Goal: Information Seeking & Learning: Learn about a topic

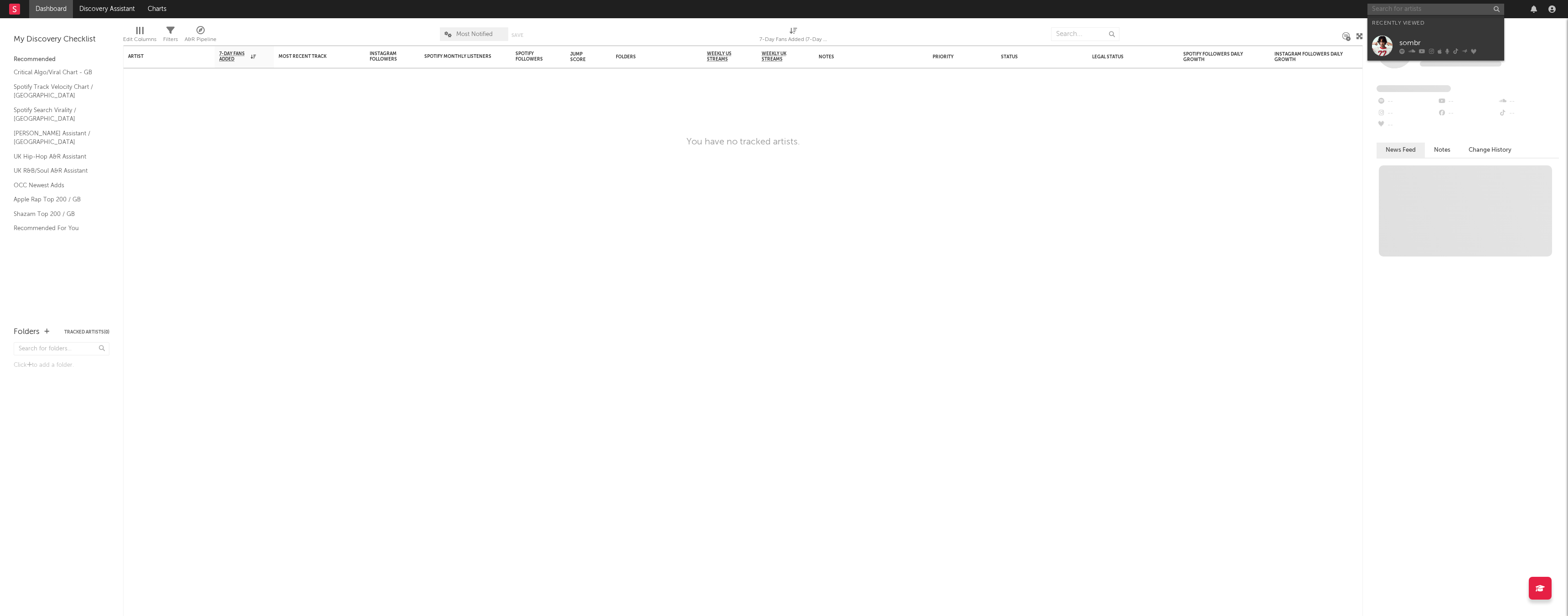
click at [1378, 12] on input "text" at bounding box center [1436, 9] width 137 height 12
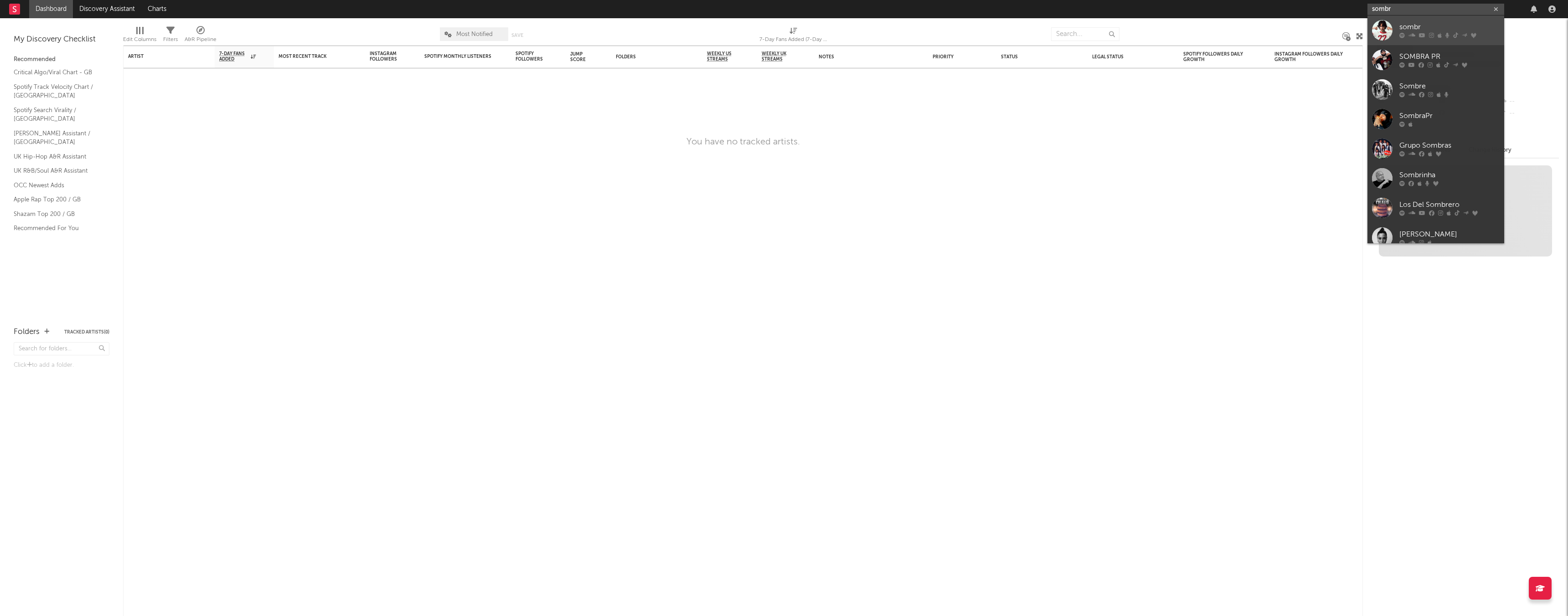
type input "sombr"
click at [1421, 35] on icon at bounding box center [1422, 35] width 6 height 5
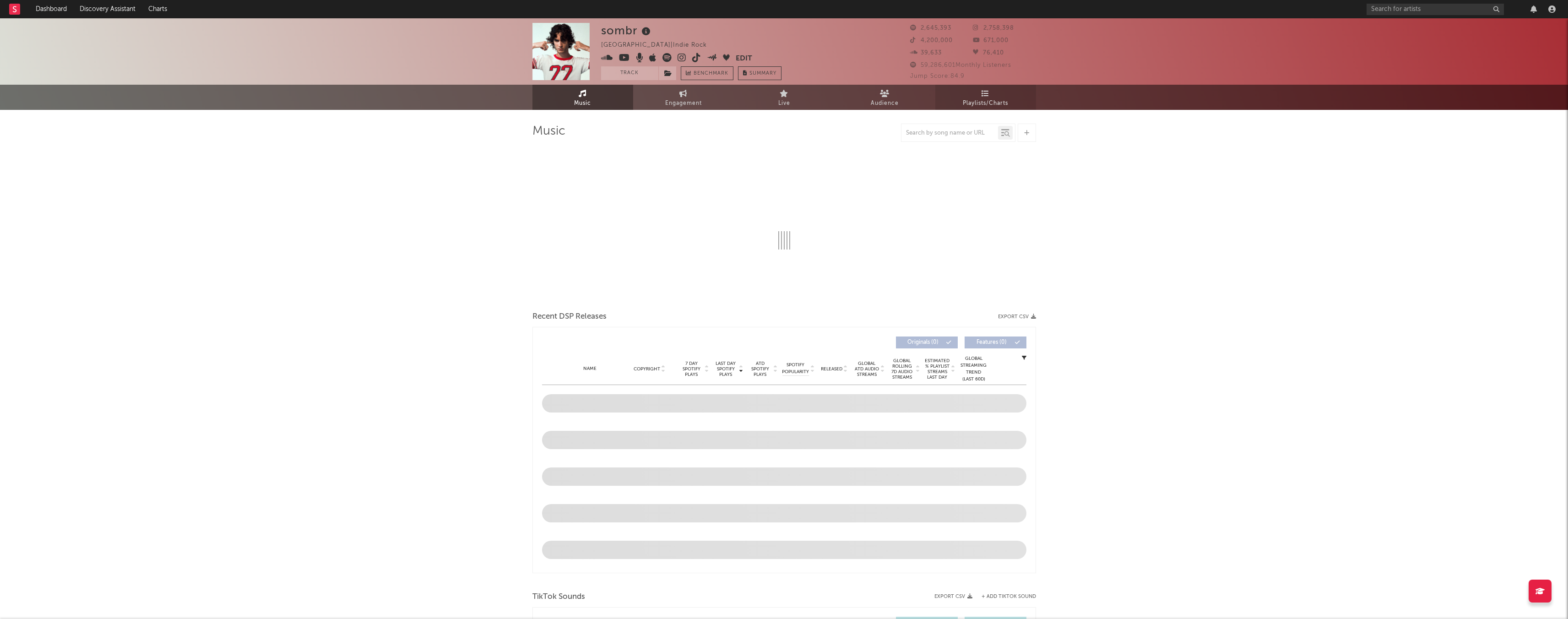
click at [965, 95] on link "Playlists/Charts" at bounding box center [985, 97] width 101 height 25
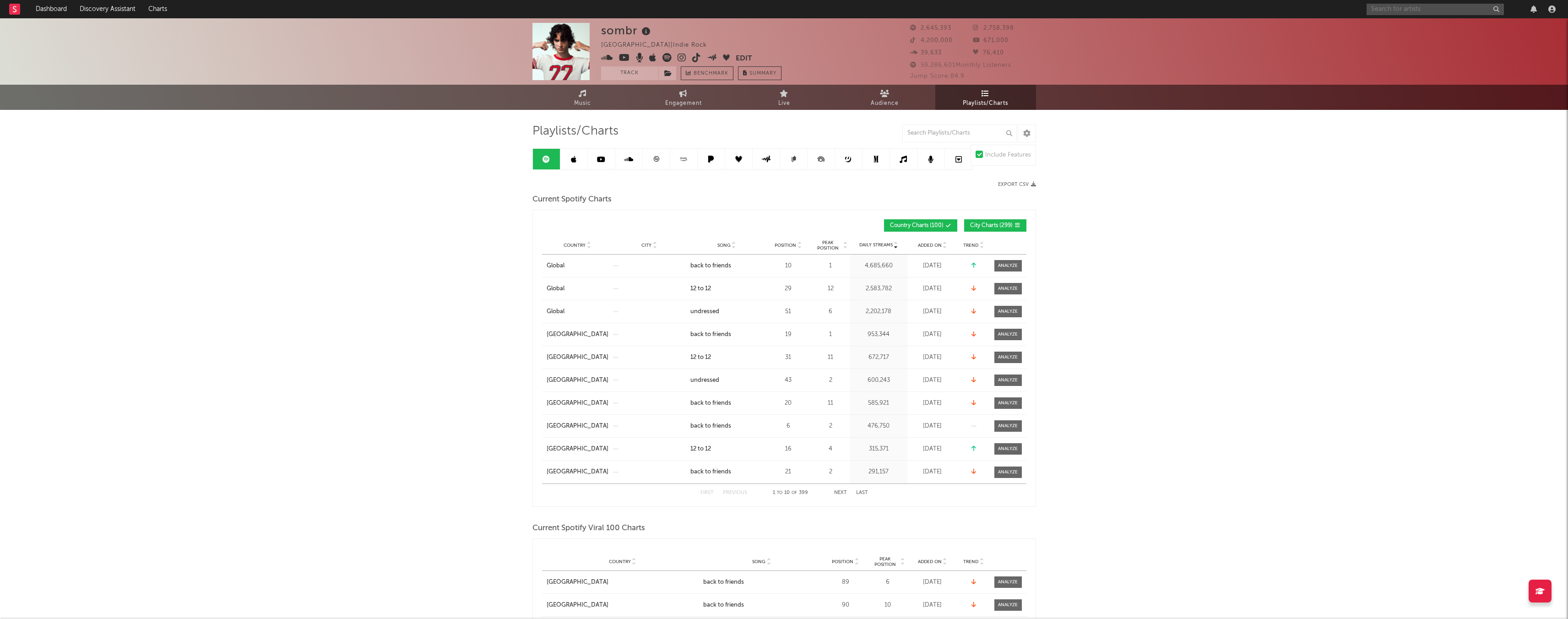
click at [1456, 9] on input "text" at bounding box center [1435, 9] width 138 height 12
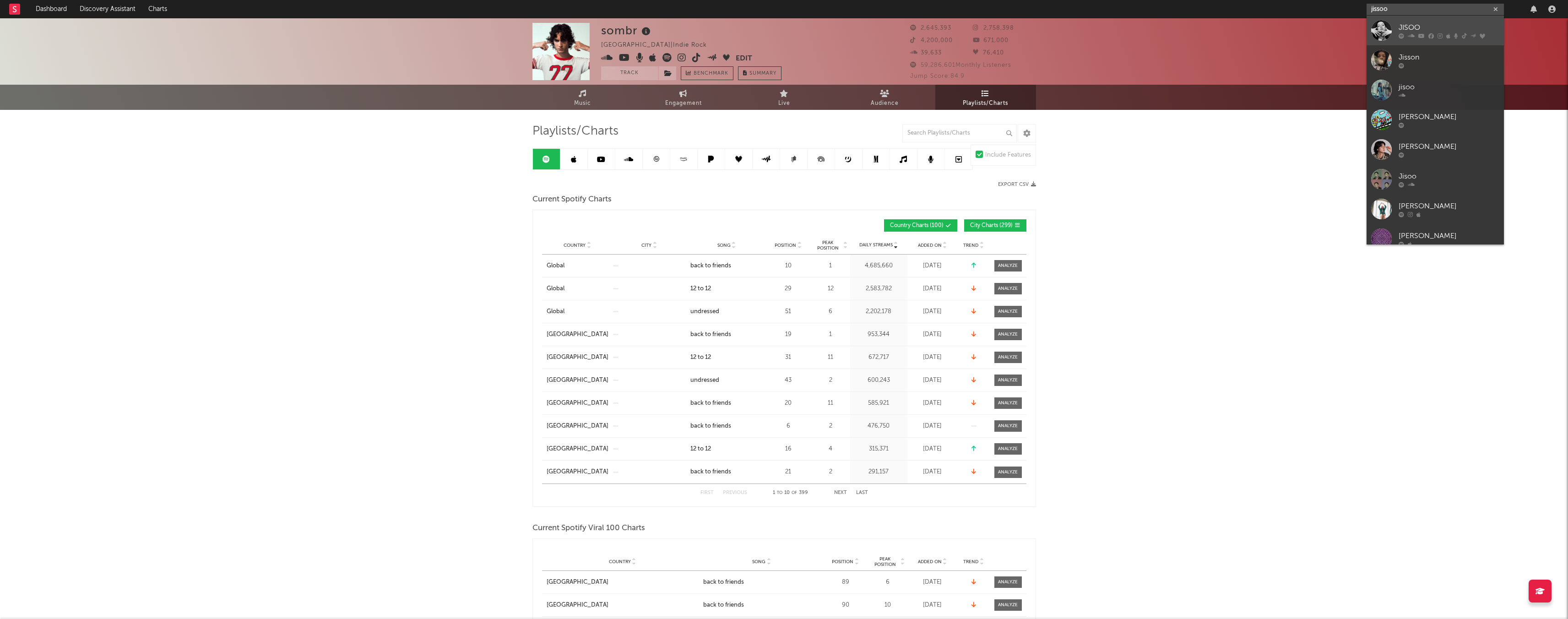
type input "jissoo"
click at [1457, 28] on div "JISOO" at bounding box center [1449, 28] width 101 height 11
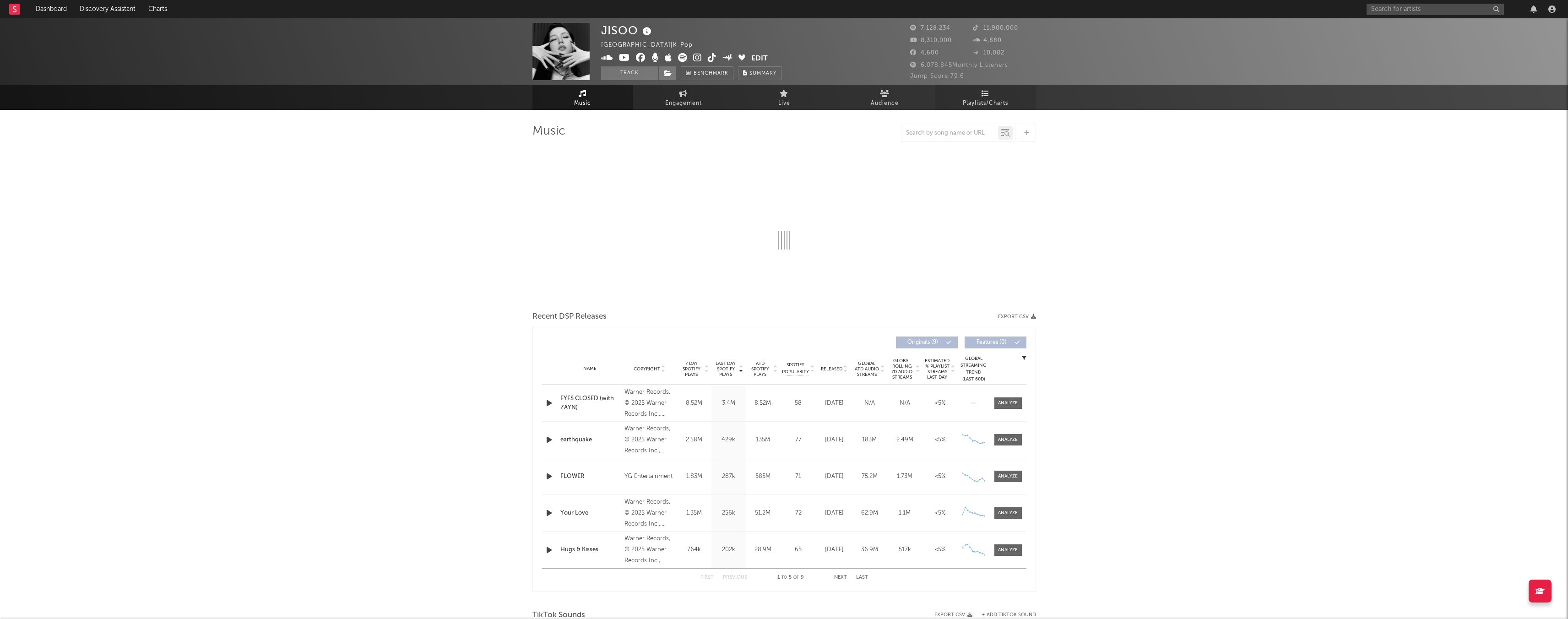
click at [973, 105] on span "Playlists/Charts" at bounding box center [985, 103] width 45 height 11
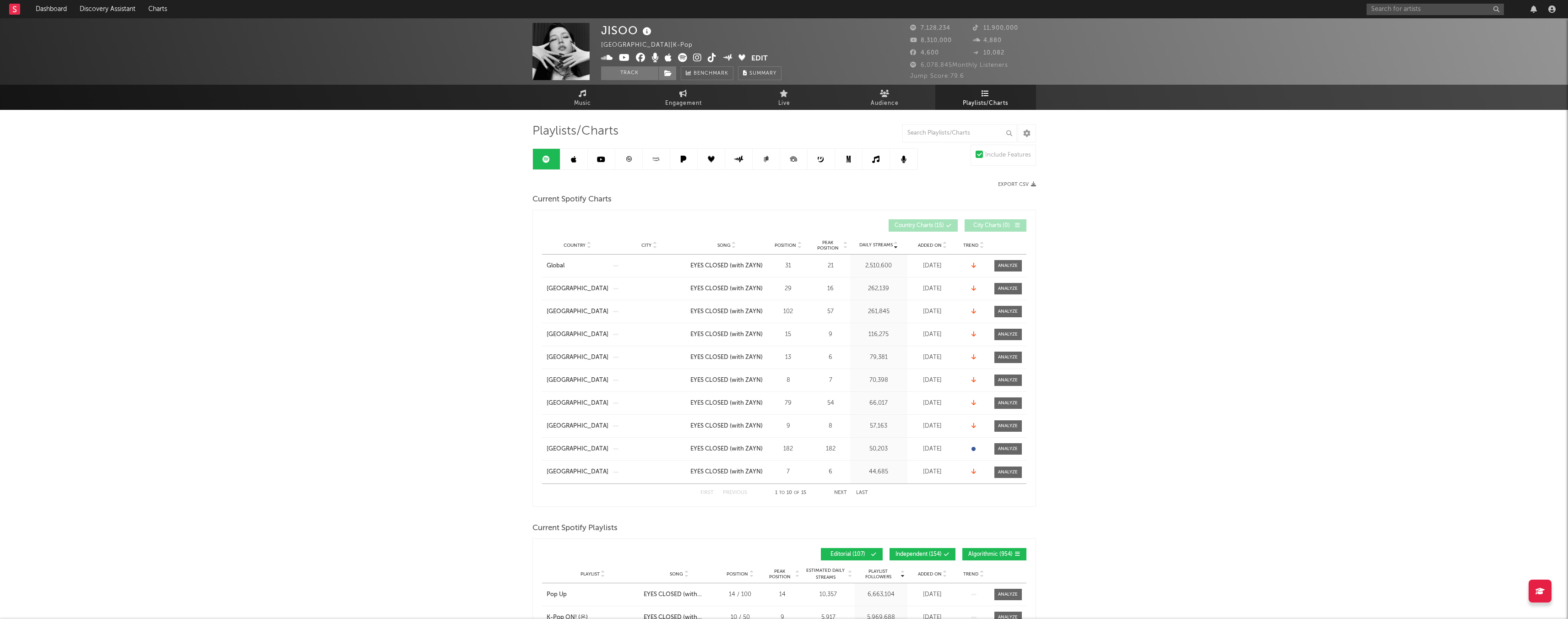
click at [844, 492] on button "Next" at bounding box center [840, 493] width 13 height 5
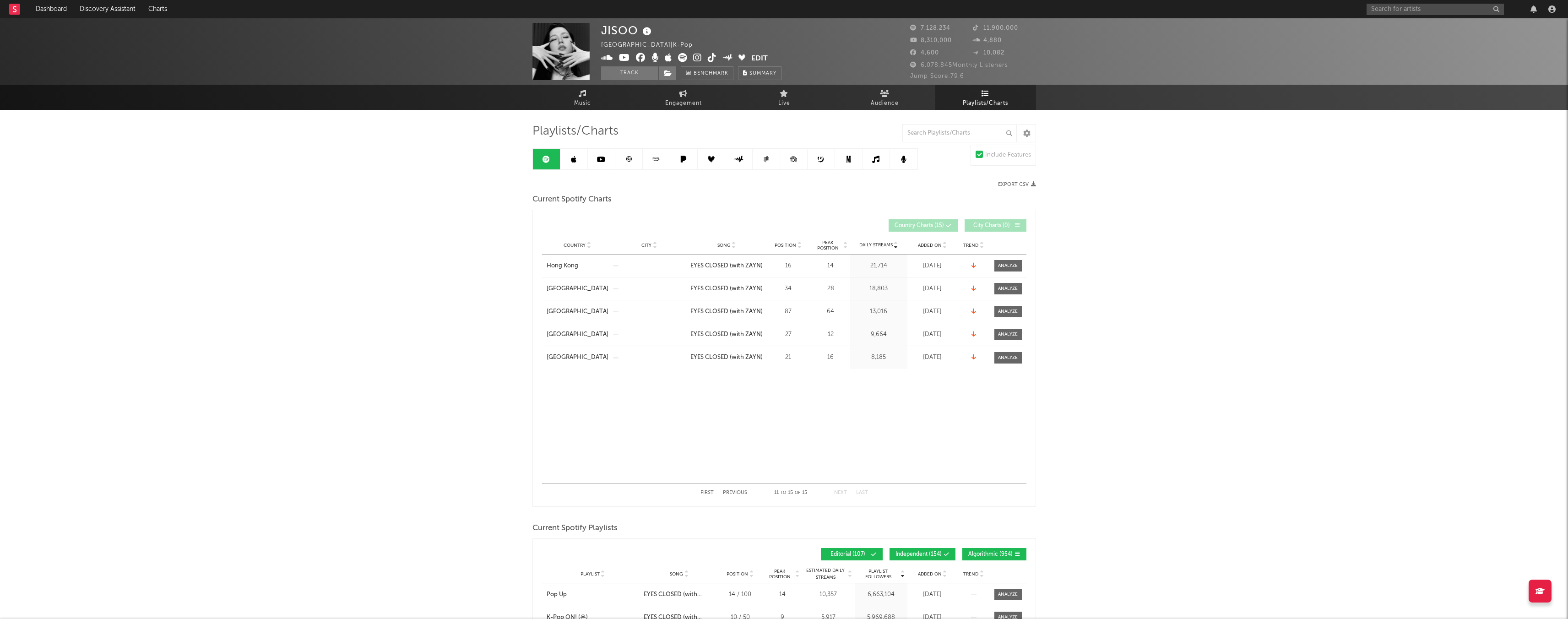
click at [708, 495] on button "First" at bounding box center [707, 493] width 13 height 5
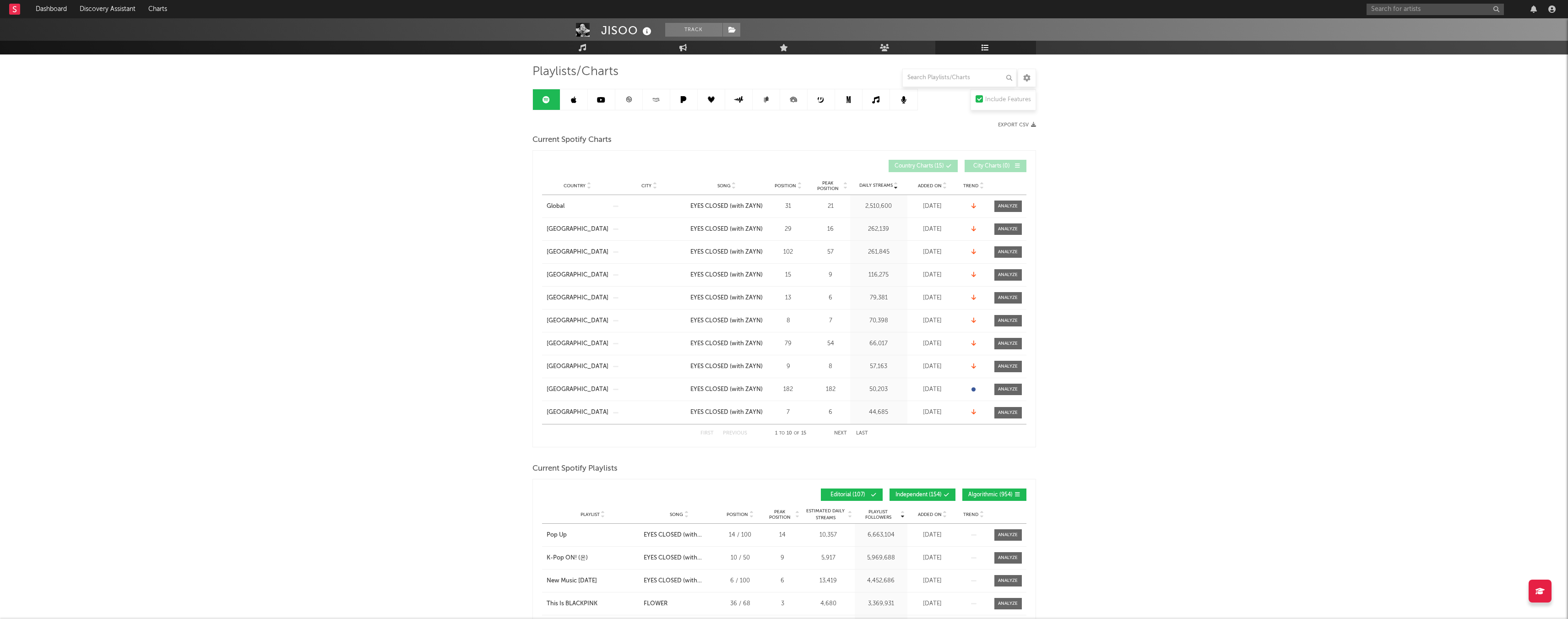
scroll to position [47, 0]
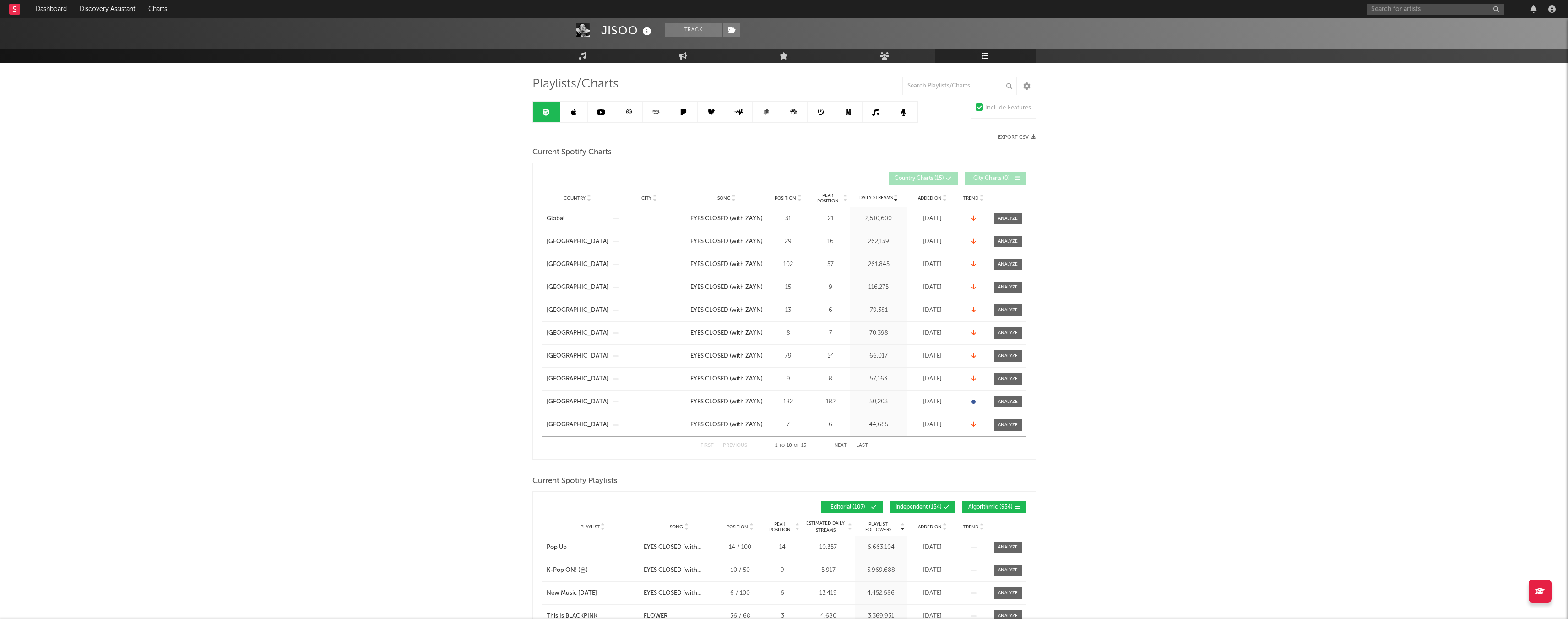
click at [575, 189] on div "Country City Song Position Peak Position Estimated Daily Streams Playlist Follo…" at bounding box center [784, 198] width 484 height 18
click at [576, 193] on div "Country City Song Position Peak Position Estimated Daily Streams Playlist Follo…" at bounding box center [784, 198] width 484 height 18
click at [581, 199] on span "Country" at bounding box center [575, 198] width 22 height 6
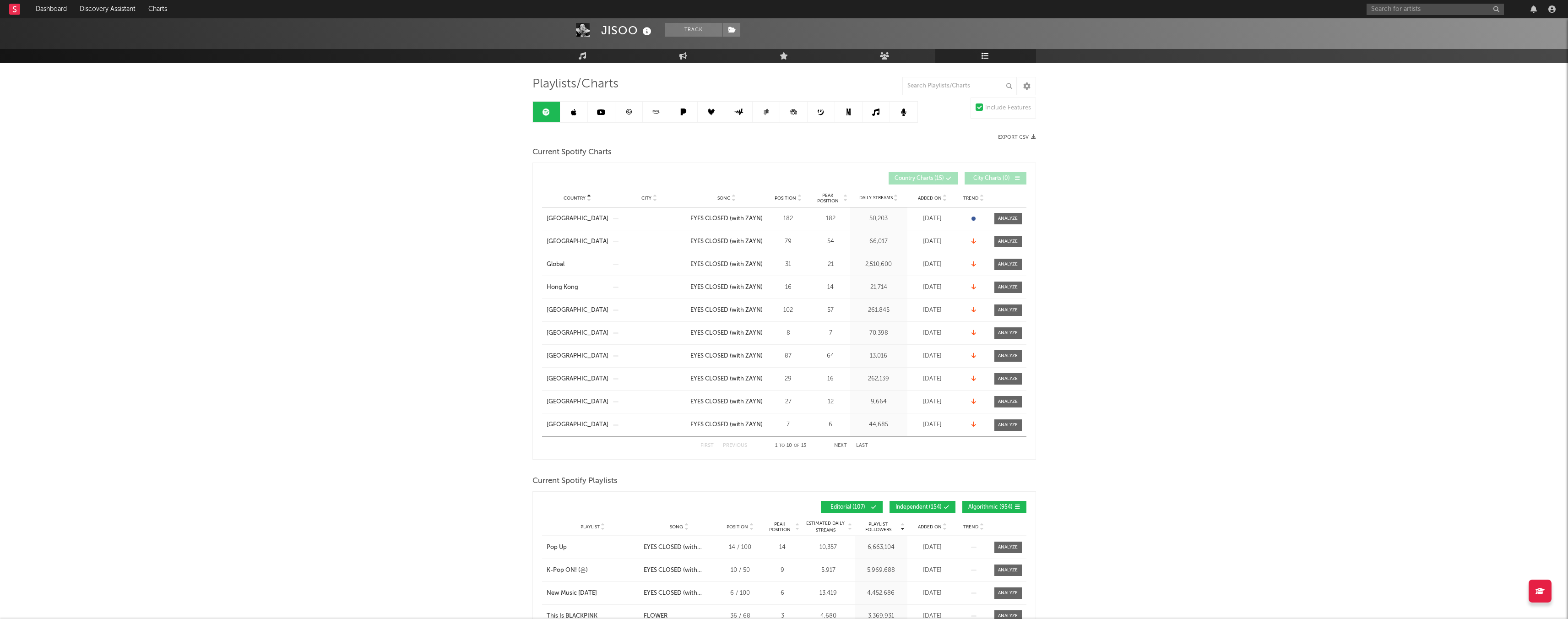
click at [581, 199] on span "Country" at bounding box center [575, 198] width 22 height 6
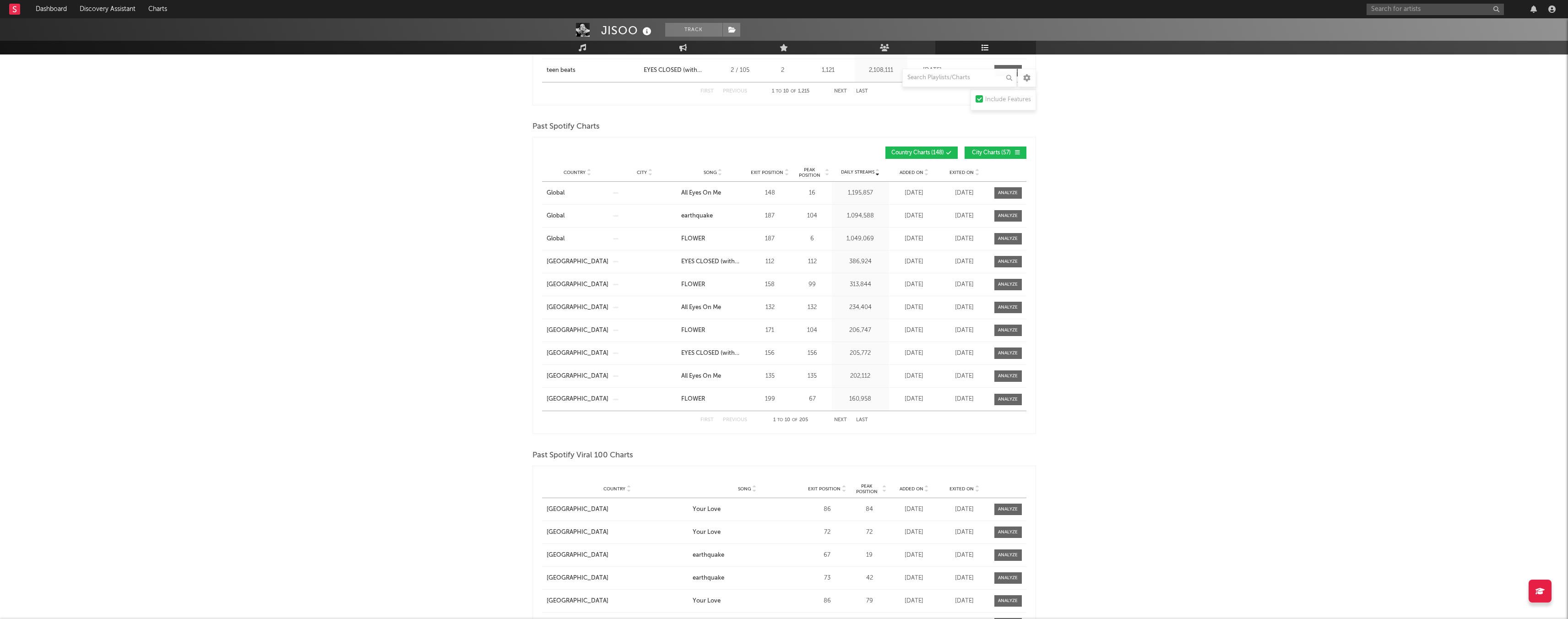
scroll to position [733, 0]
click at [583, 172] on span "Country" at bounding box center [575, 170] width 22 height 6
click at [583, 172] on span "Country" at bounding box center [575, 170] width 22 height 6
click at [842, 417] on button "Next" at bounding box center [840, 418] width 13 height 5
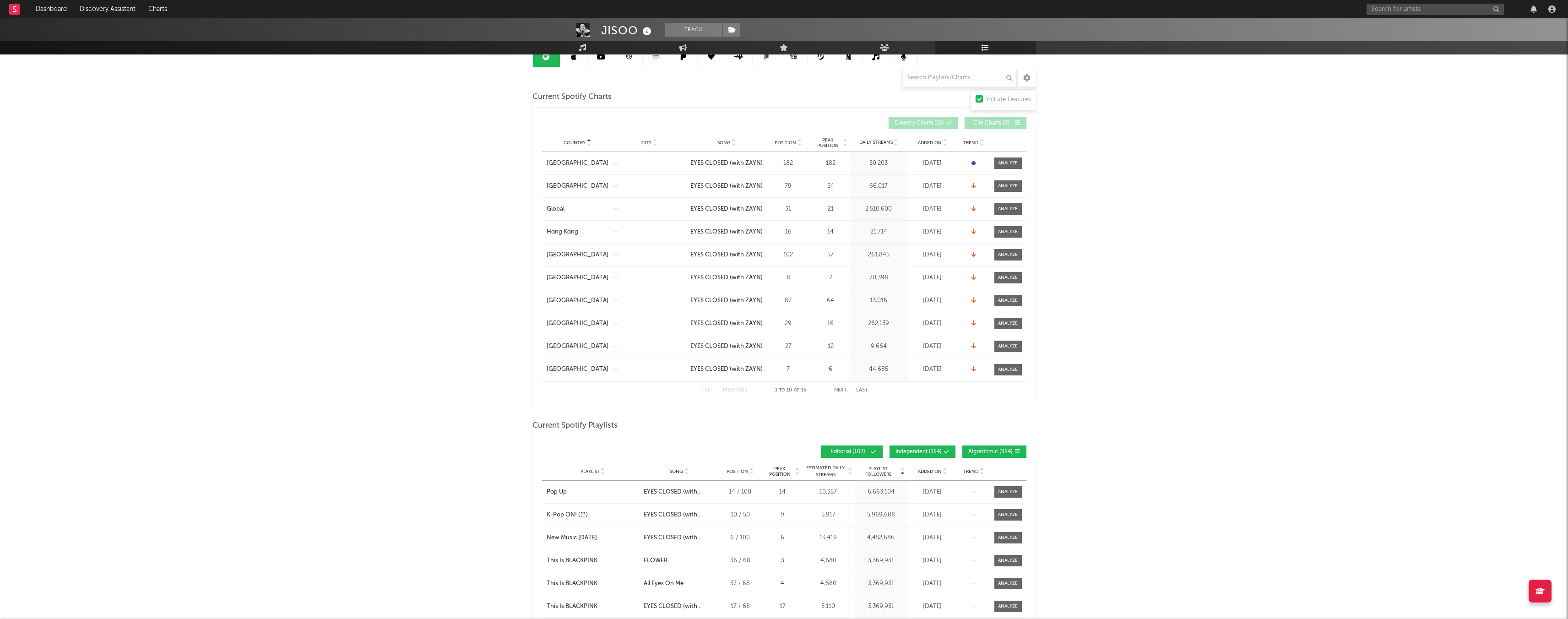
scroll to position [0, 0]
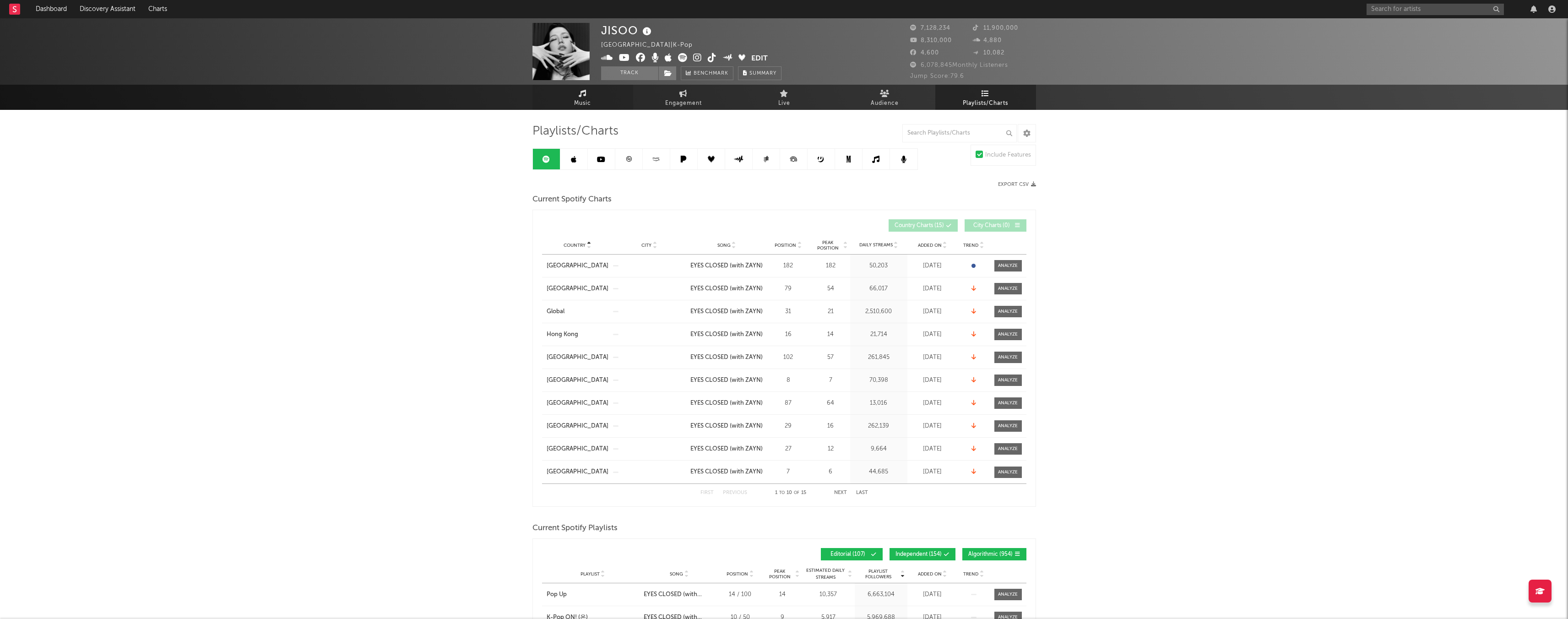
click at [580, 93] on icon at bounding box center [583, 94] width 8 height 7
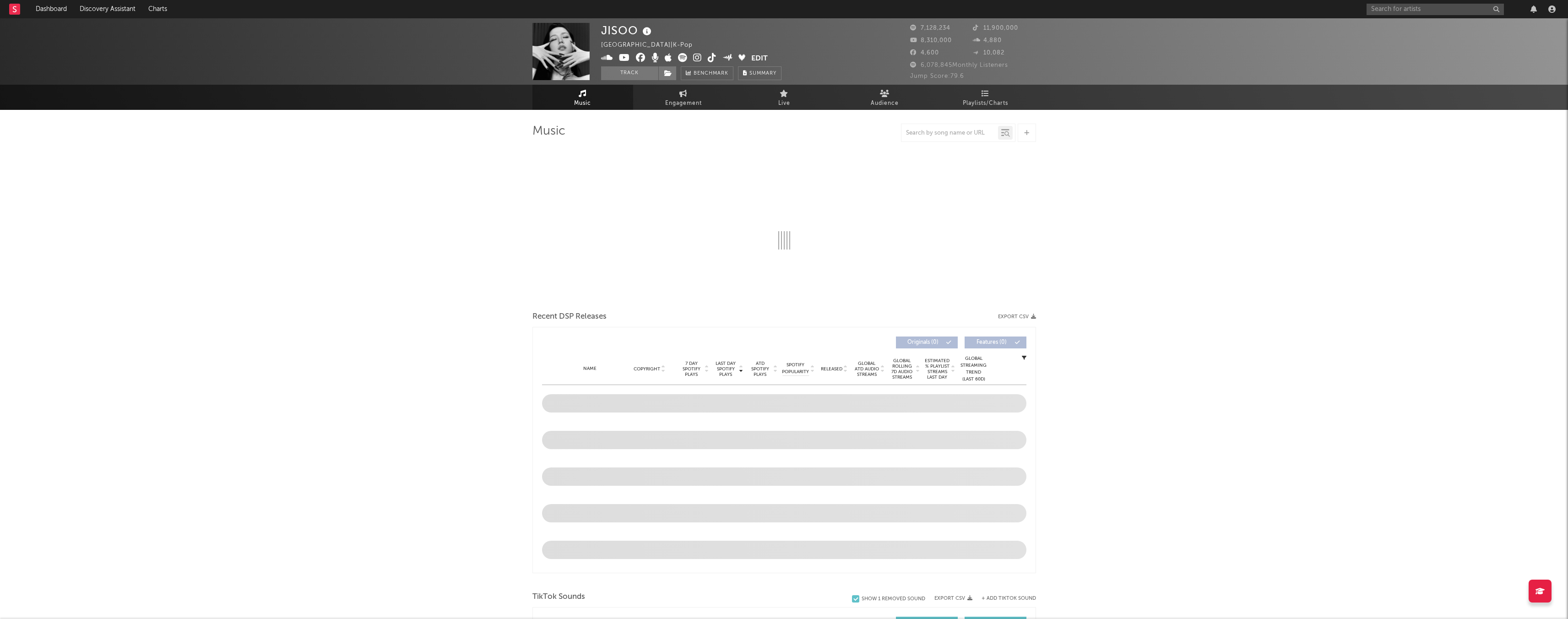
select select "6m"
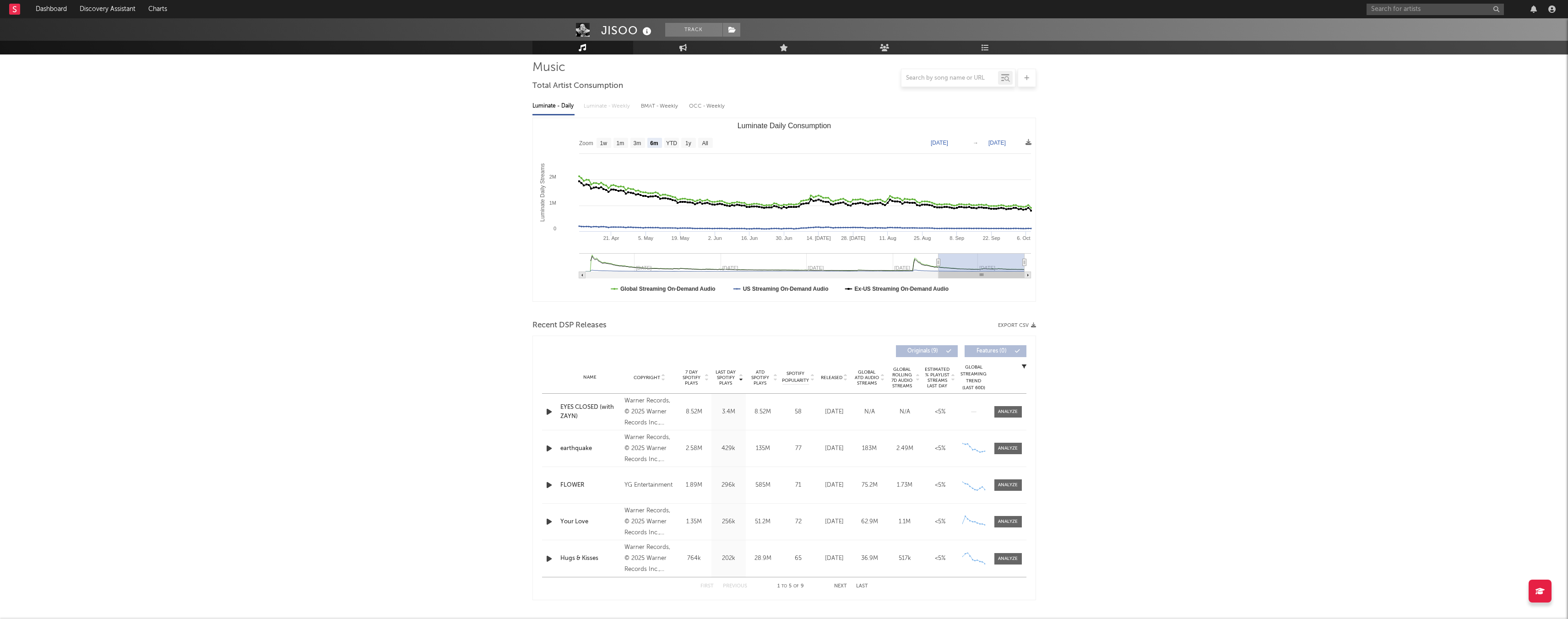
scroll to position [62, 0]
click at [800, 418] on div "Name EYES CLOSED (with ZAYN) Copyright Warner Records, © 2025 Warner Records In…" at bounding box center [784, 413] width 484 height 36
click at [759, 415] on div "8.52M" at bounding box center [763, 413] width 30 height 9
click at [785, 426] on div "Name EYES CLOSED (with ZAYN) Copyright Warner Records, © 2025 Warner Records In…" at bounding box center [784, 413] width 484 height 36
click at [1003, 417] on span at bounding box center [1007, 413] width 28 height 12
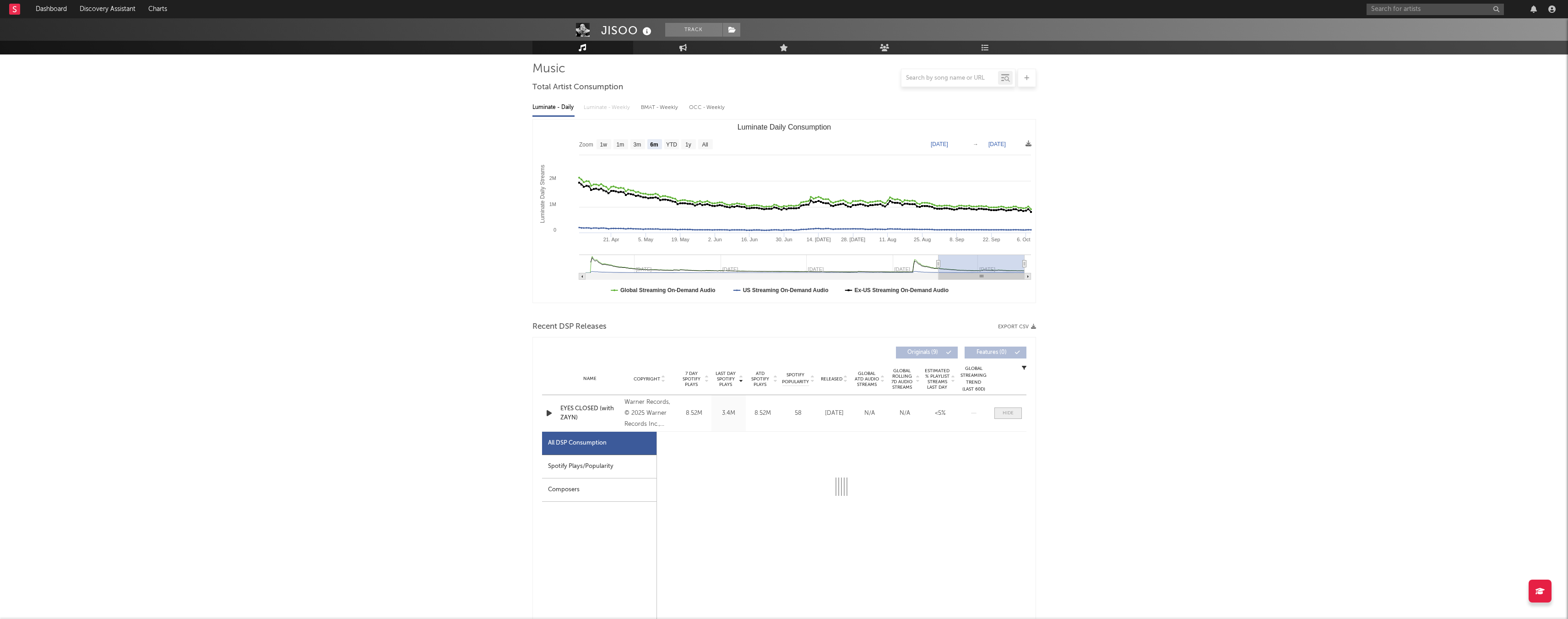
select select "1w"
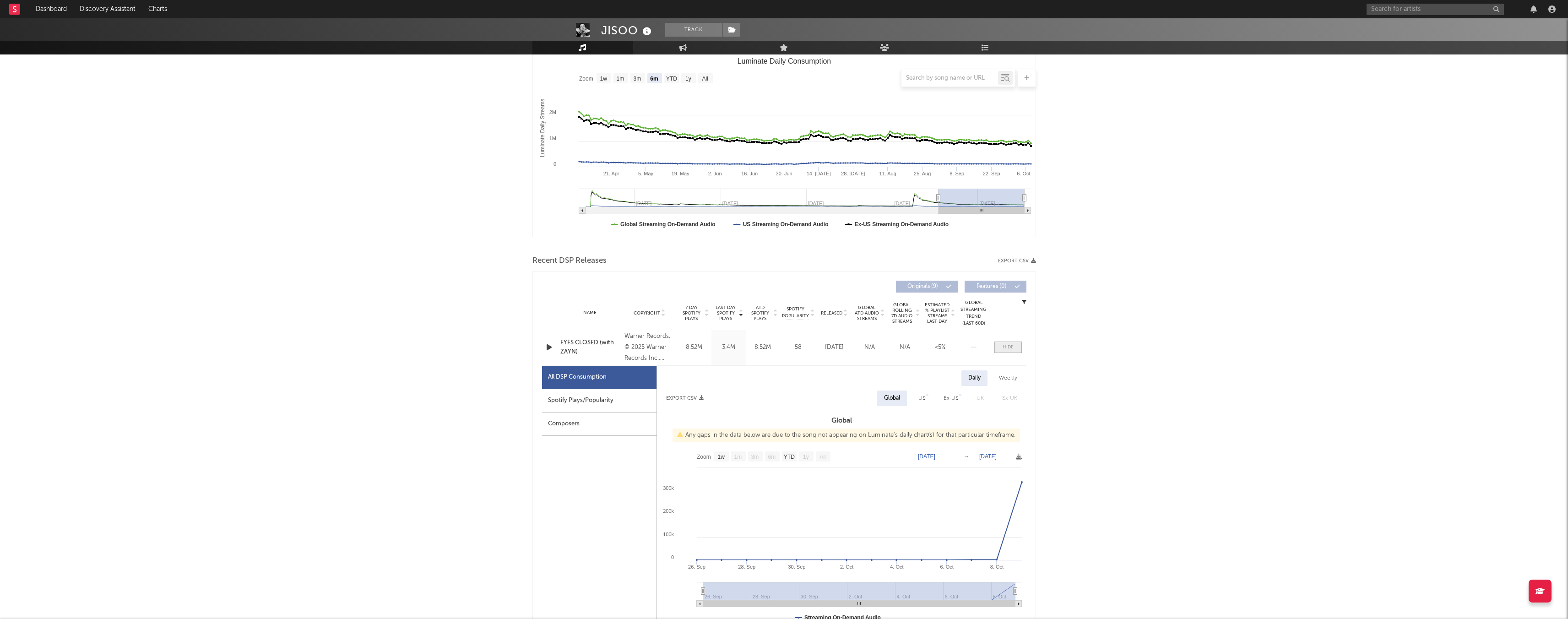
scroll to position [130, 0]
click at [617, 402] on div "Spotify Plays/Popularity" at bounding box center [599, 399] width 114 height 23
select select "1w"
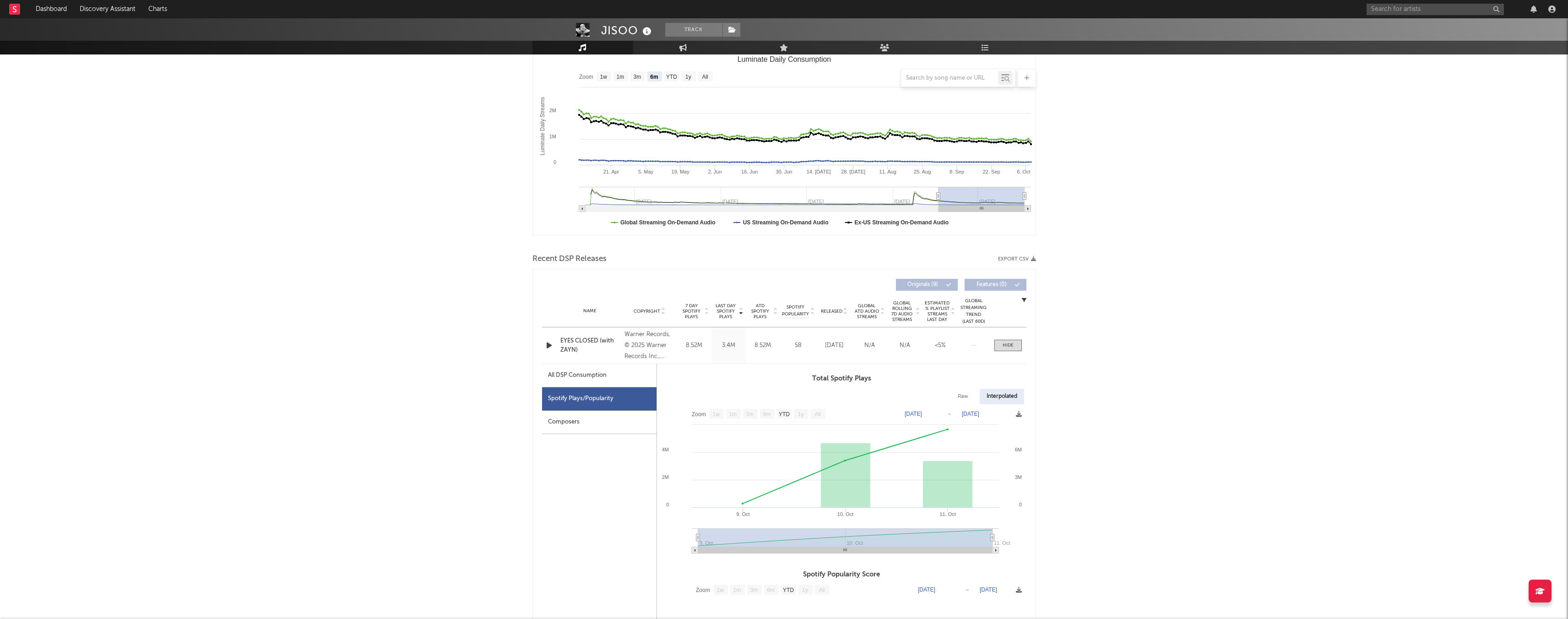
click at [596, 426] on div "Composers" at bounding box center [599, 423] width 114 height 23
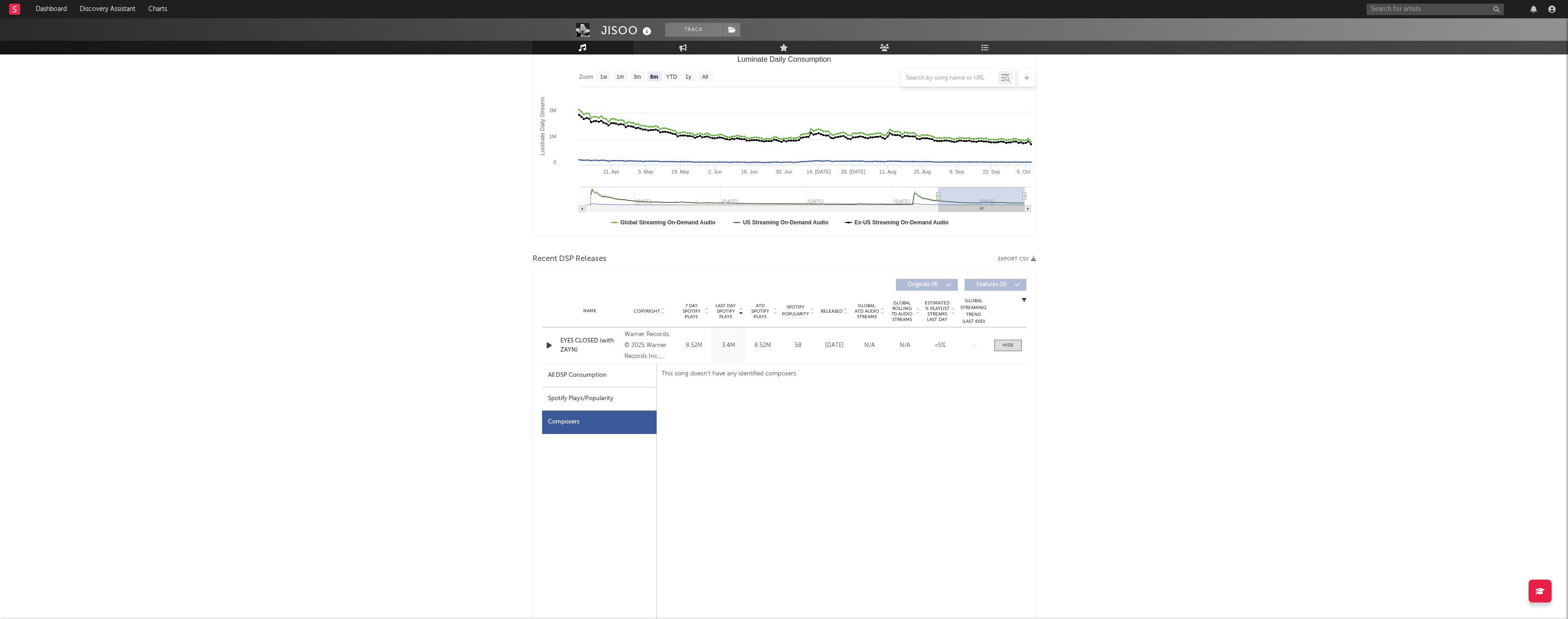
click at [606, 404] on div "Spotify Plays/Popularity" at bounding box center [599, 399] width 114 height 23
select select "1w"
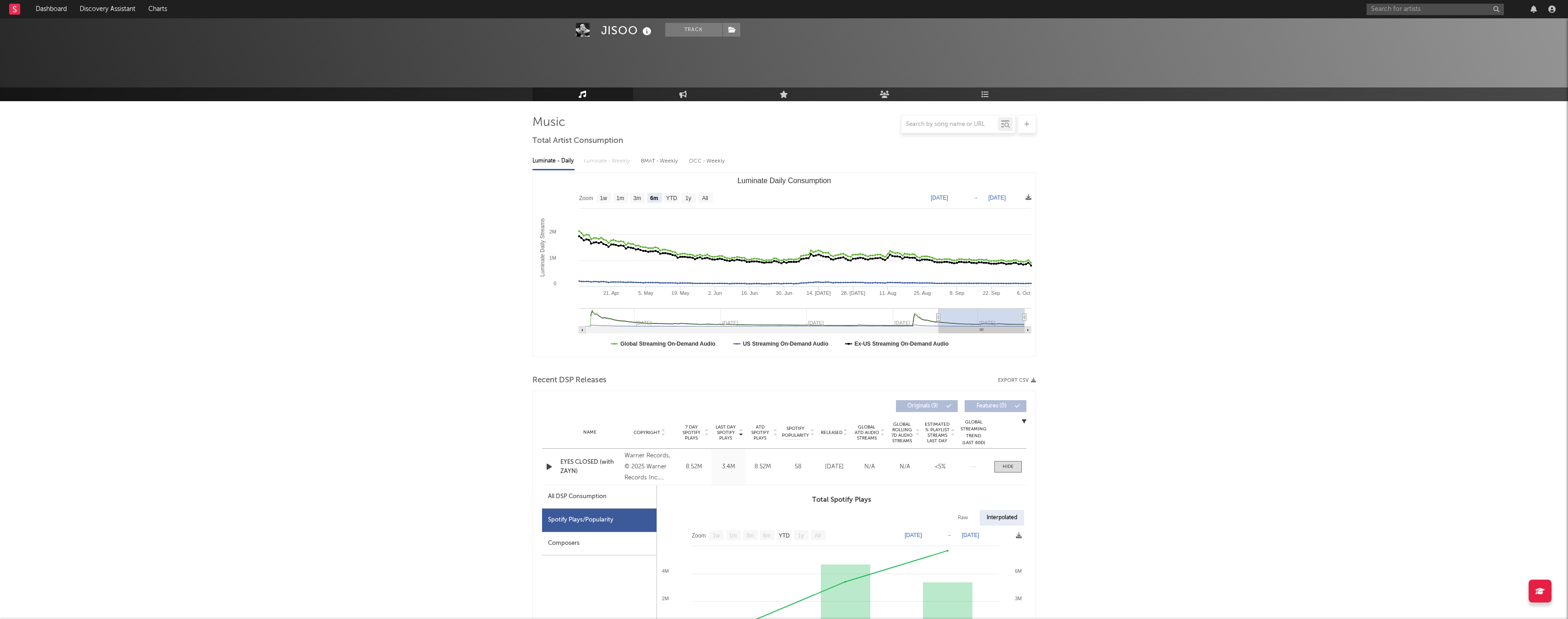
scroll to position [0, 0]
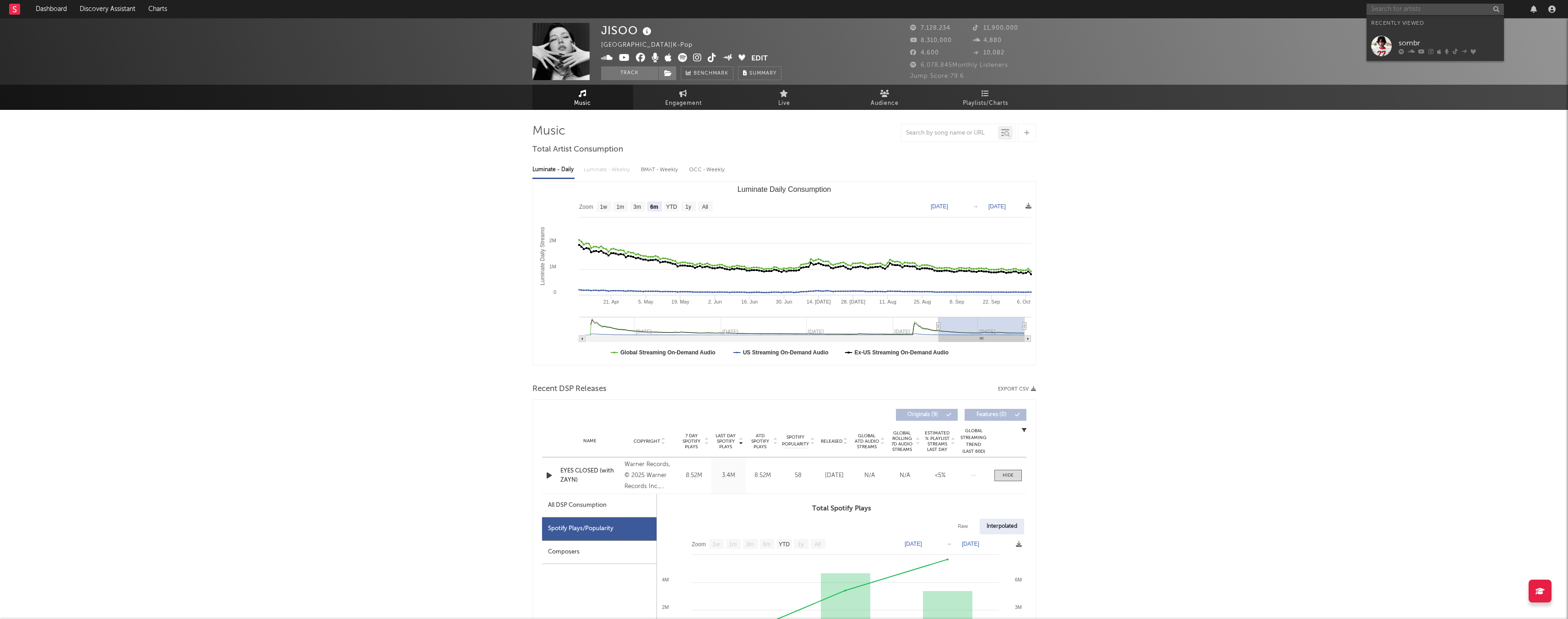
click at [1449, 8] on input "text" at bounding box center [1435, 9] width 138 height 12
click at [1444, 41] on div "sombr" at bounding box center [1449, 43] width 101 height 11
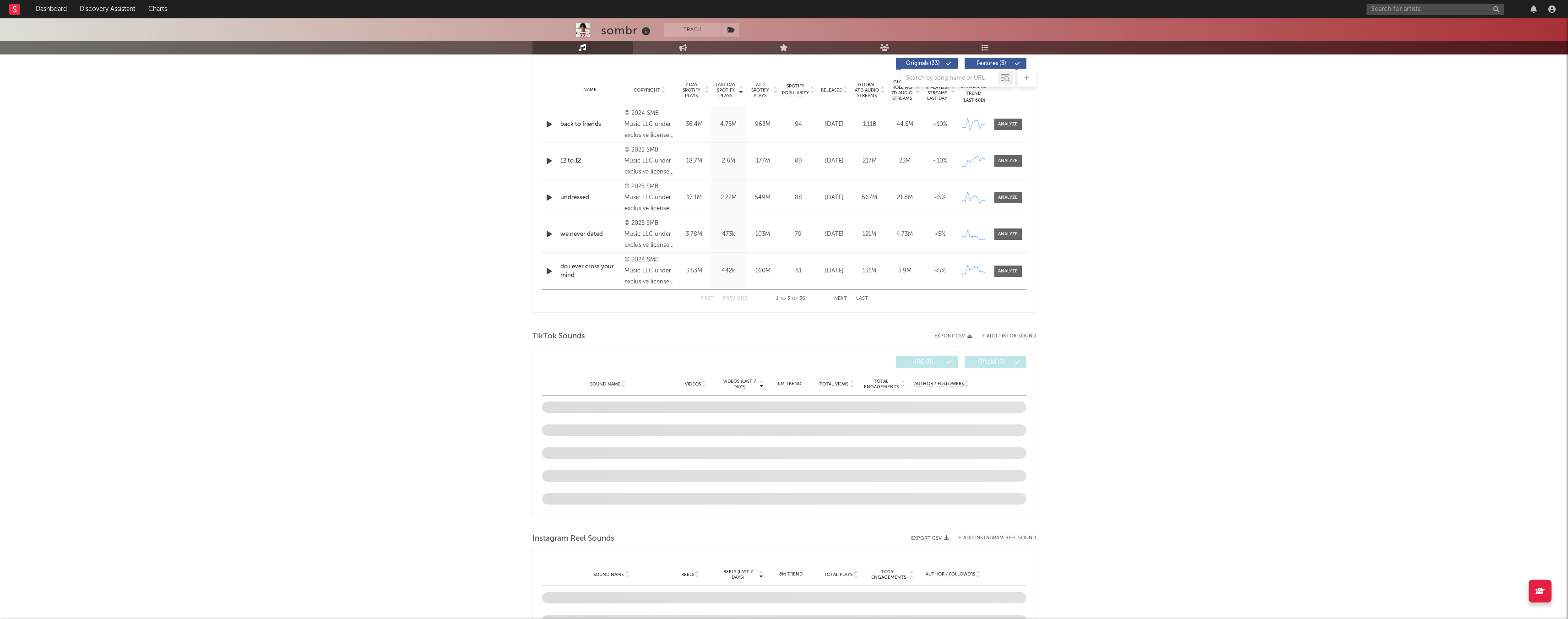
scroll to position [333, 0]
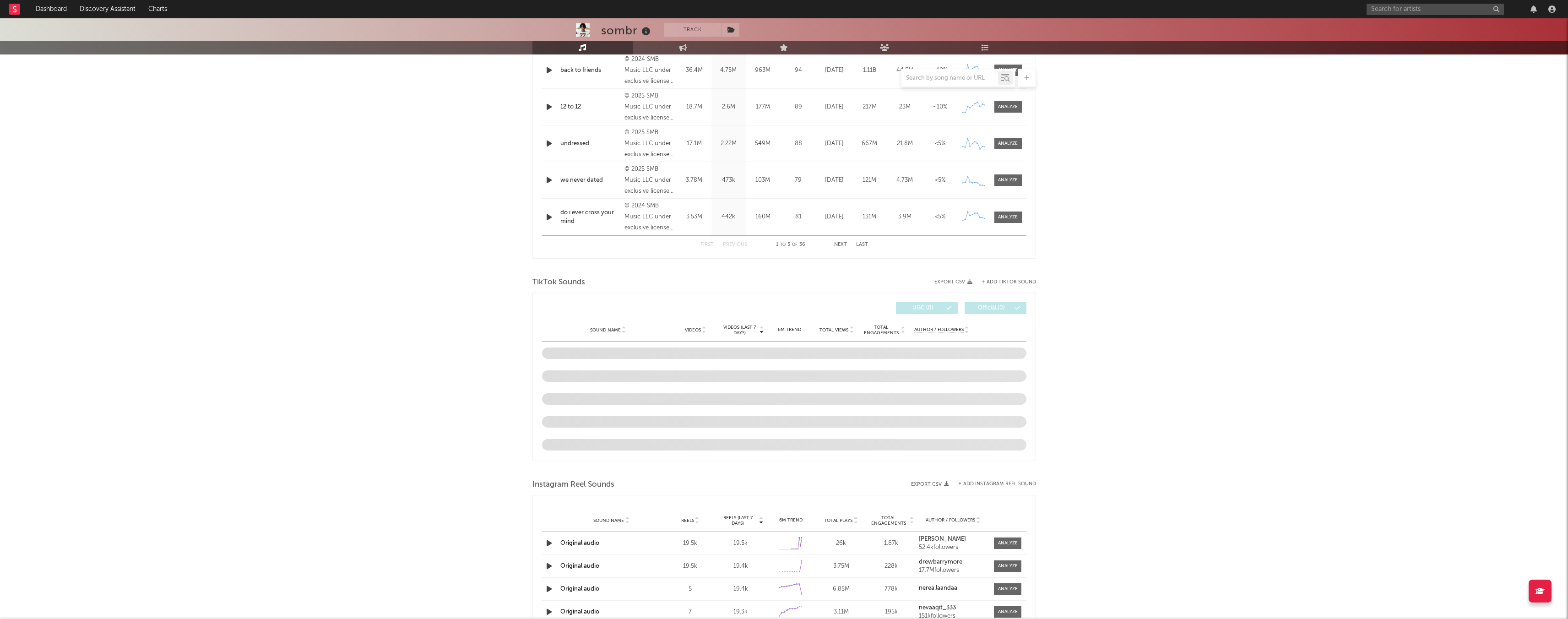
select select "6m"
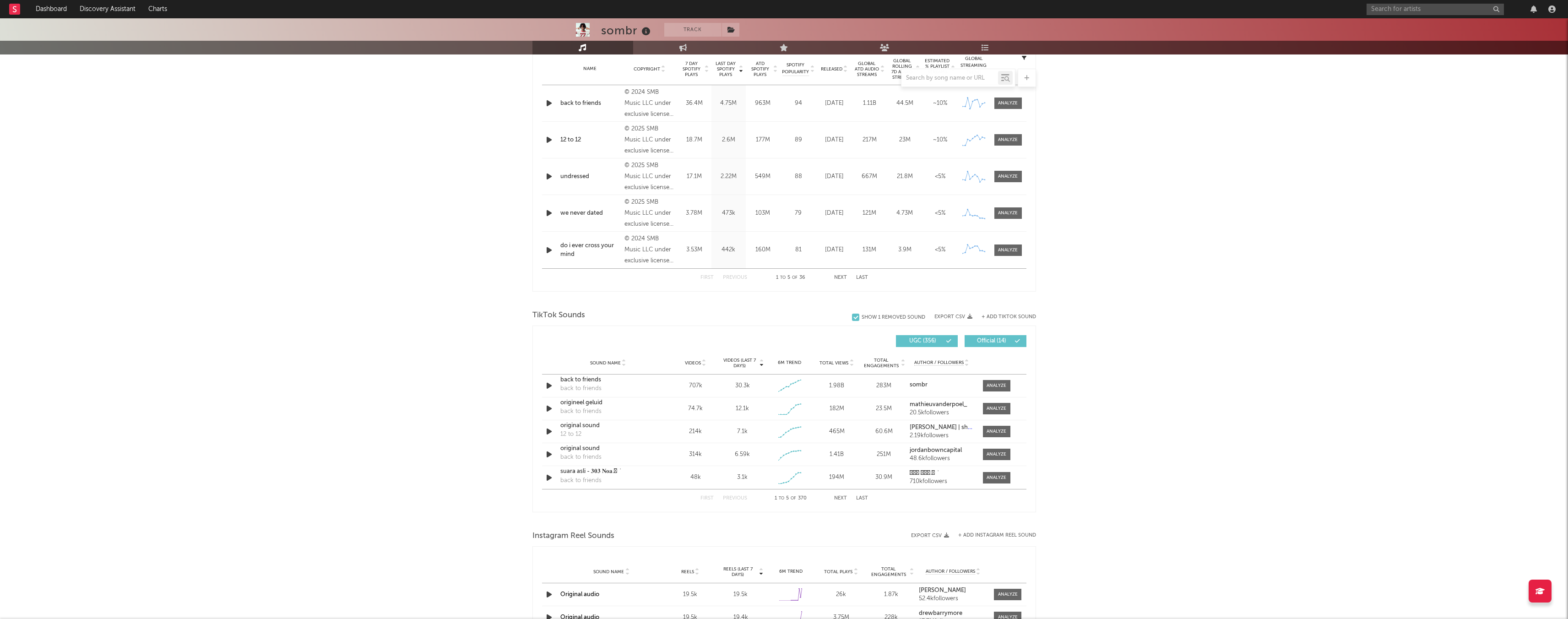
scroll to position [420, 0]
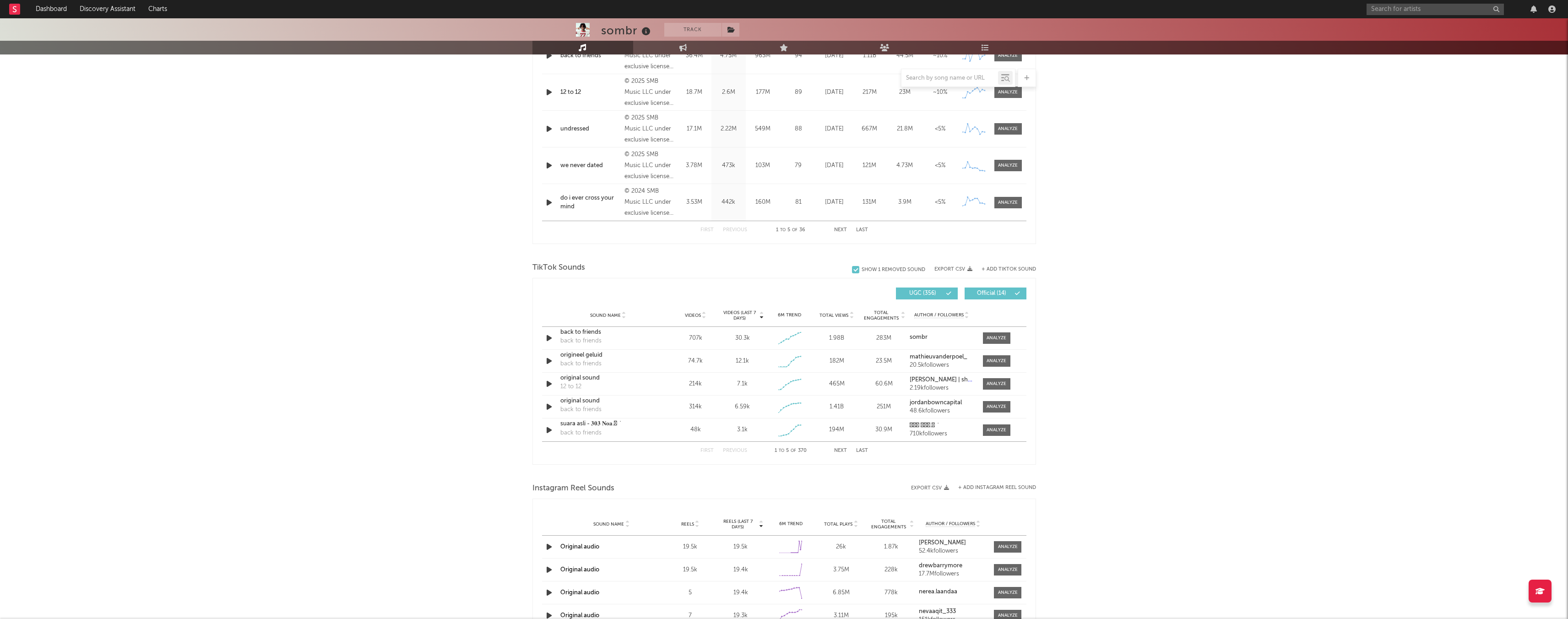
click at [844, 450] on button "Next" at bounding box center [840, 451] width 13 height 5
click at [844, 450] on button "Next" at bounding box center [840, 451] width 13 height 5
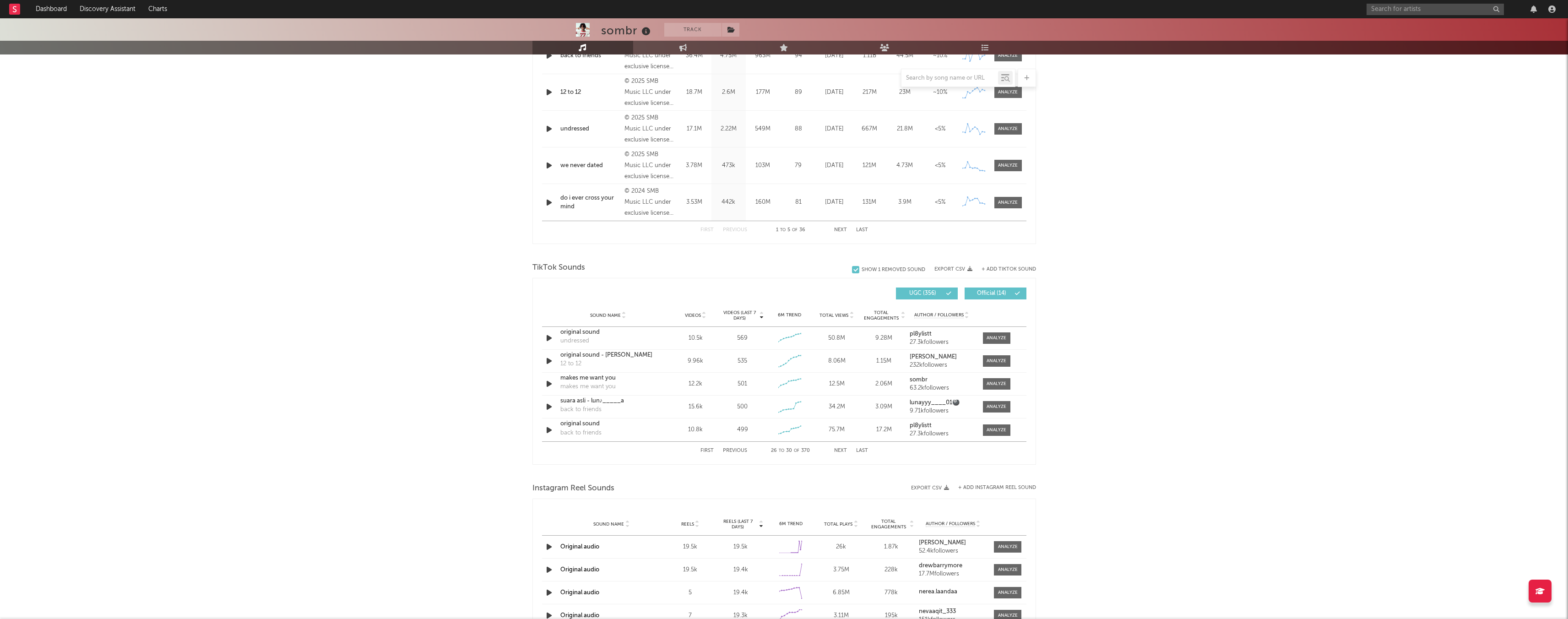
click at [844, 450] on button "Next" at bounding box center [840, 451] width 13 height 5
click at [726, 452] on button "Previous" at bounding box center [735, 451] width 24 height 5
click at [726, 451] on button "Previous" at bounding box center [735, 451] width 24 height 5
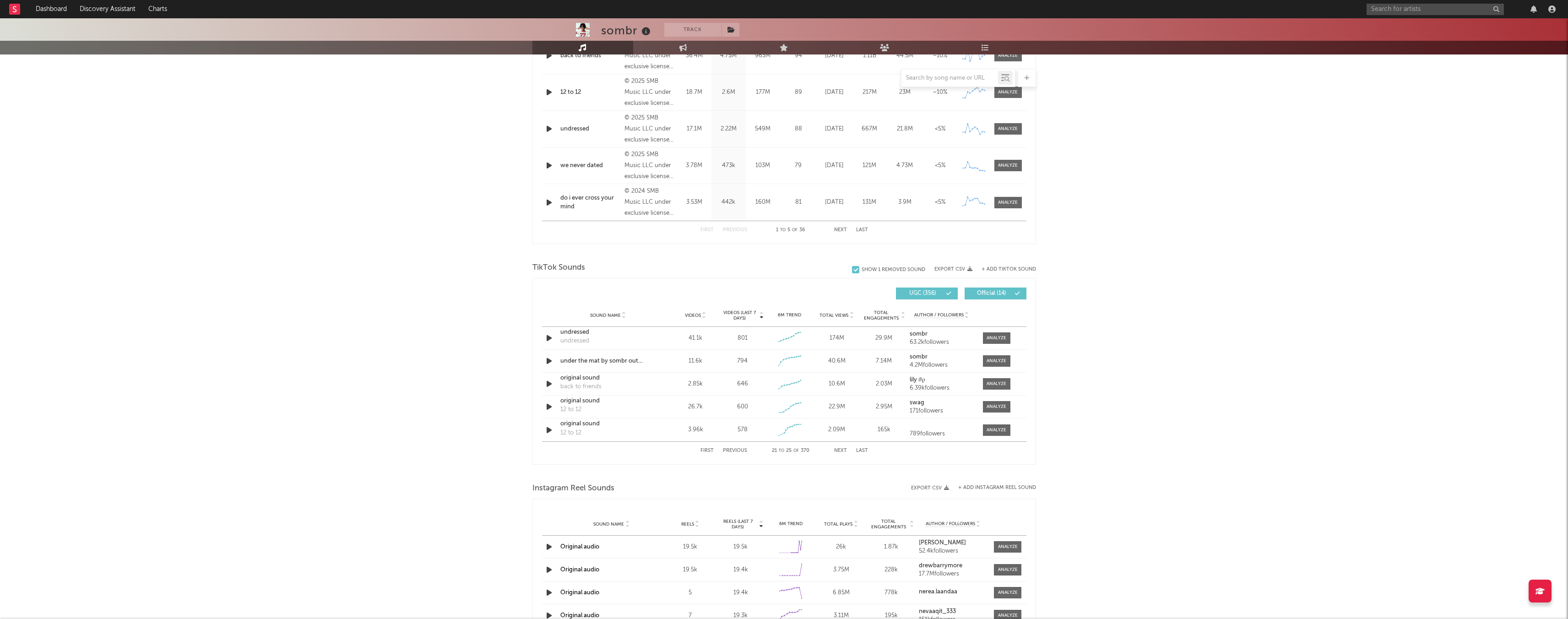
click at [726, 451] on button "Previous" at bounding box center [735, 451] width 24 height 5
click at [726, 452] on button "Previous" at bounding box center [735, 451] width 24 height 5
click at [726, 453] on button "Previous" at bounding box center [735, 451] width 24 height 5
click at [956, 387] on div "2.19k followers" at bounding box center [941, 388] width 64 height 6
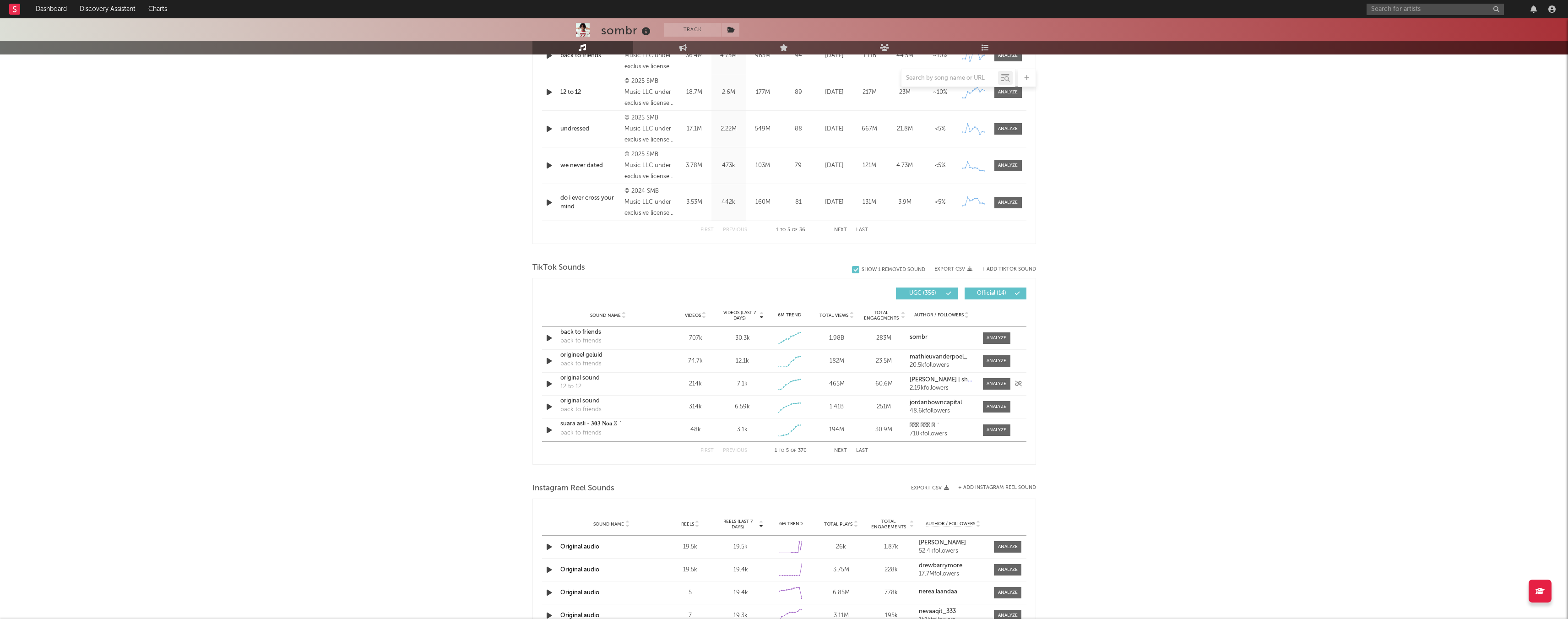
click at [631, 384] on div "original sound 12 to 12" at bounding box center [608, 384] width 96 height 21
click at [999, 385] on div at bounding box center [996, 384] width 20 height 7
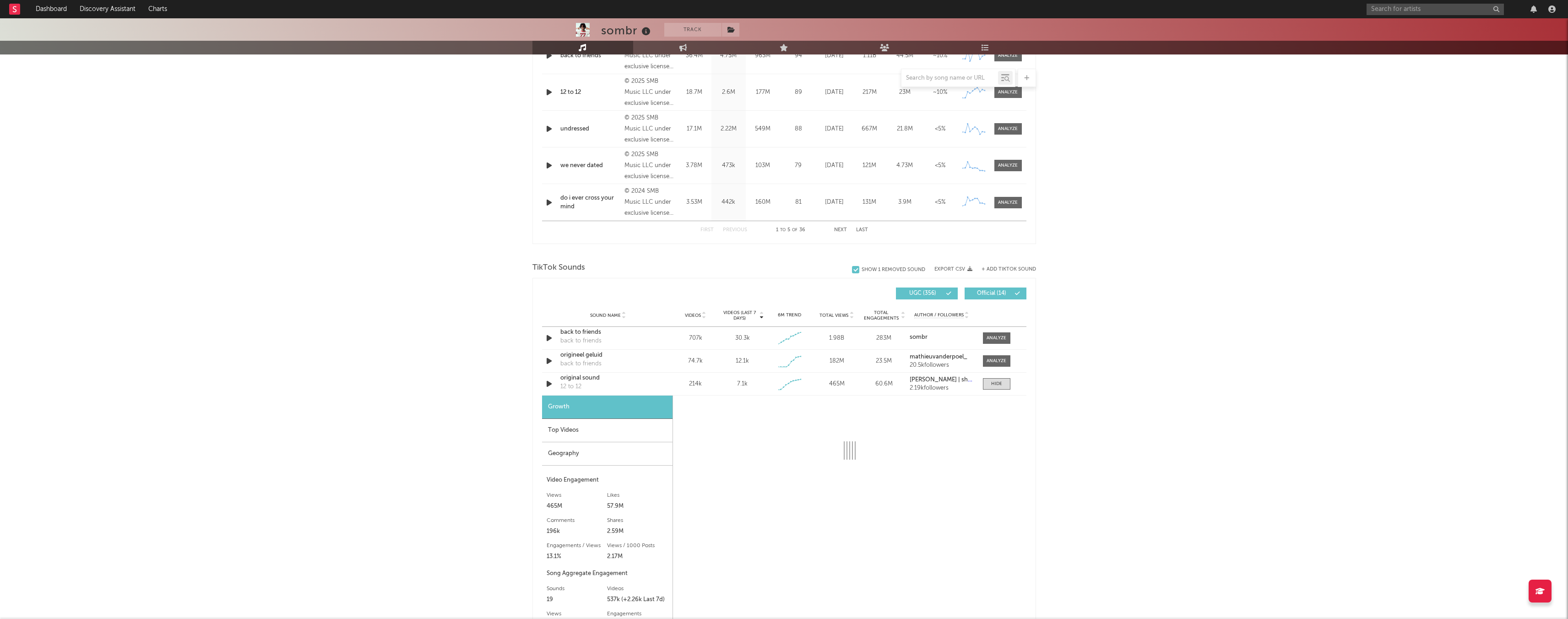
select select "1w"
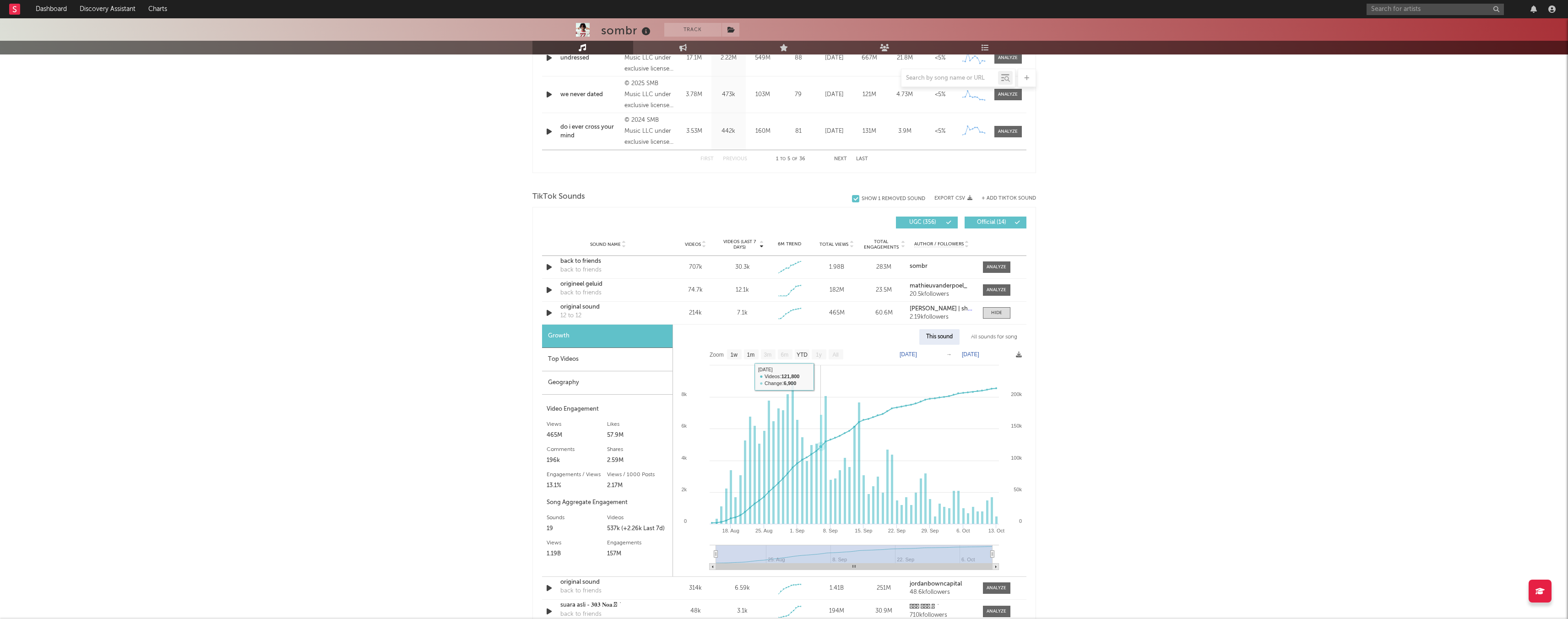
scroll to position [492, 0]
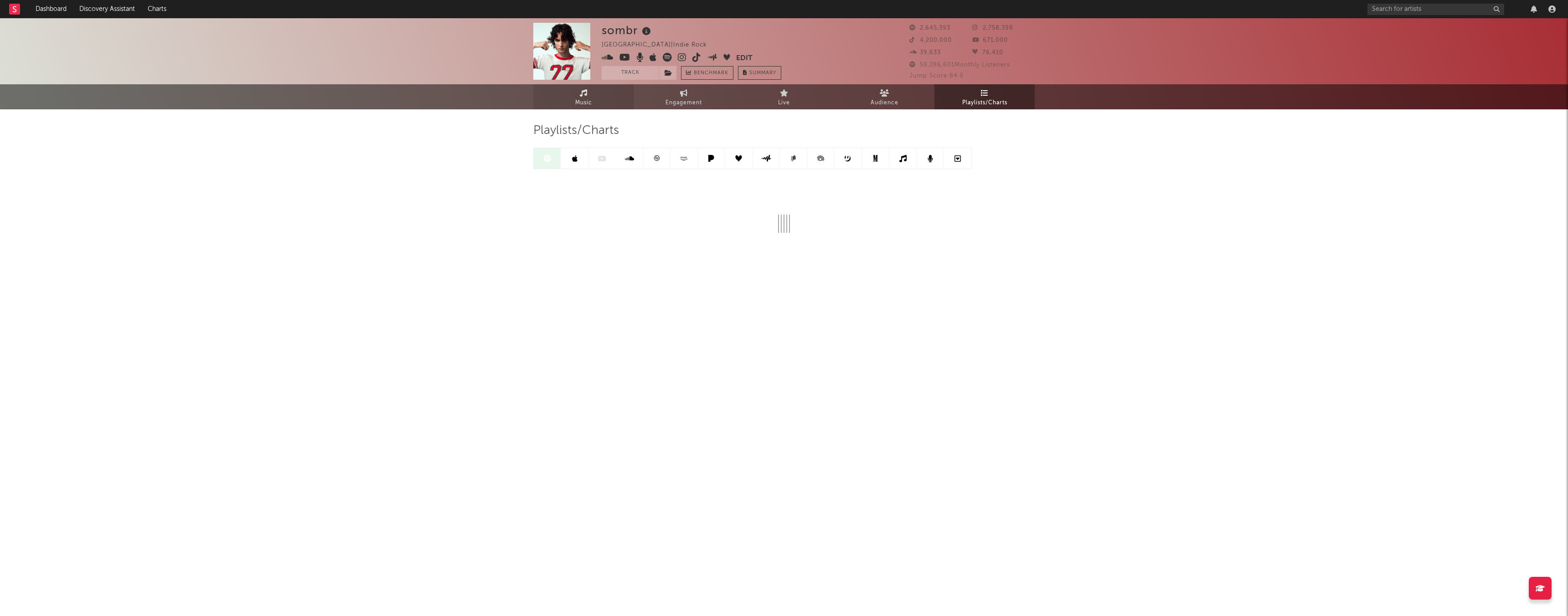
click at [587, 97] on link "Music" at bounding box center [583, 97] width 100 height 25
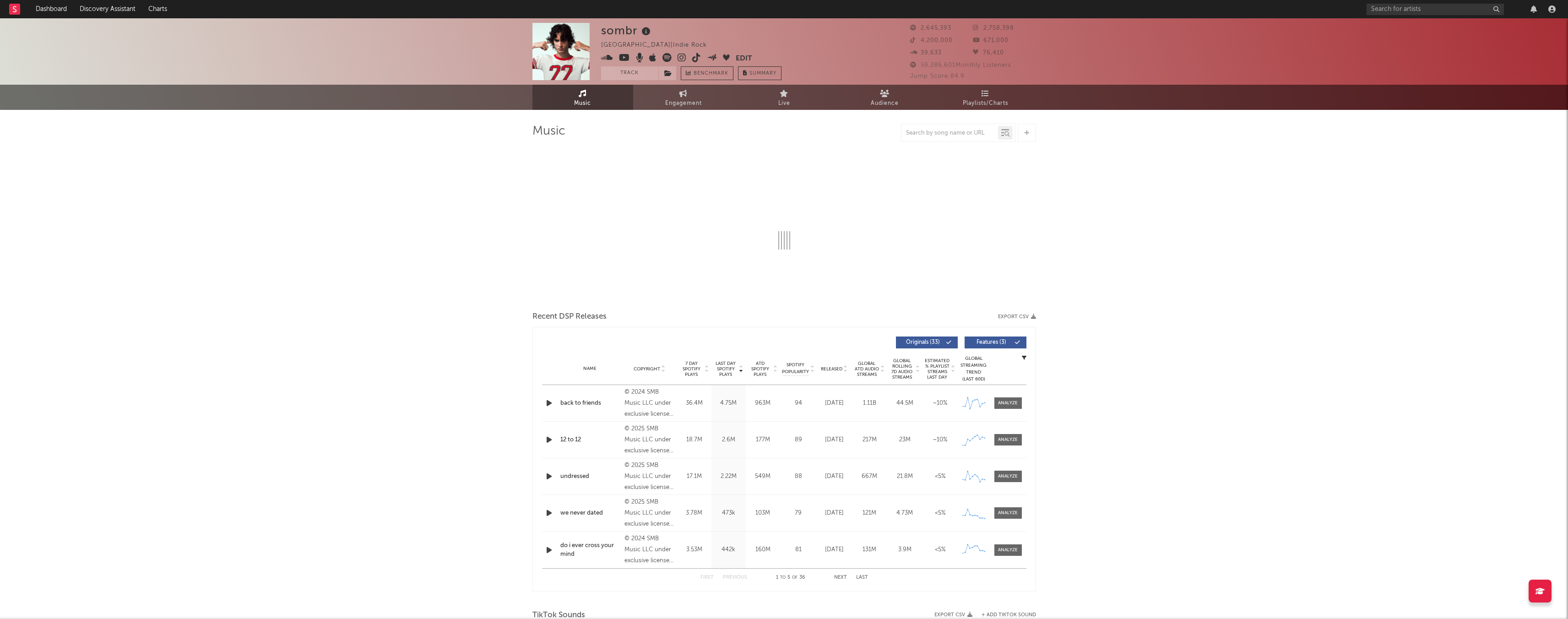
select select "6m"
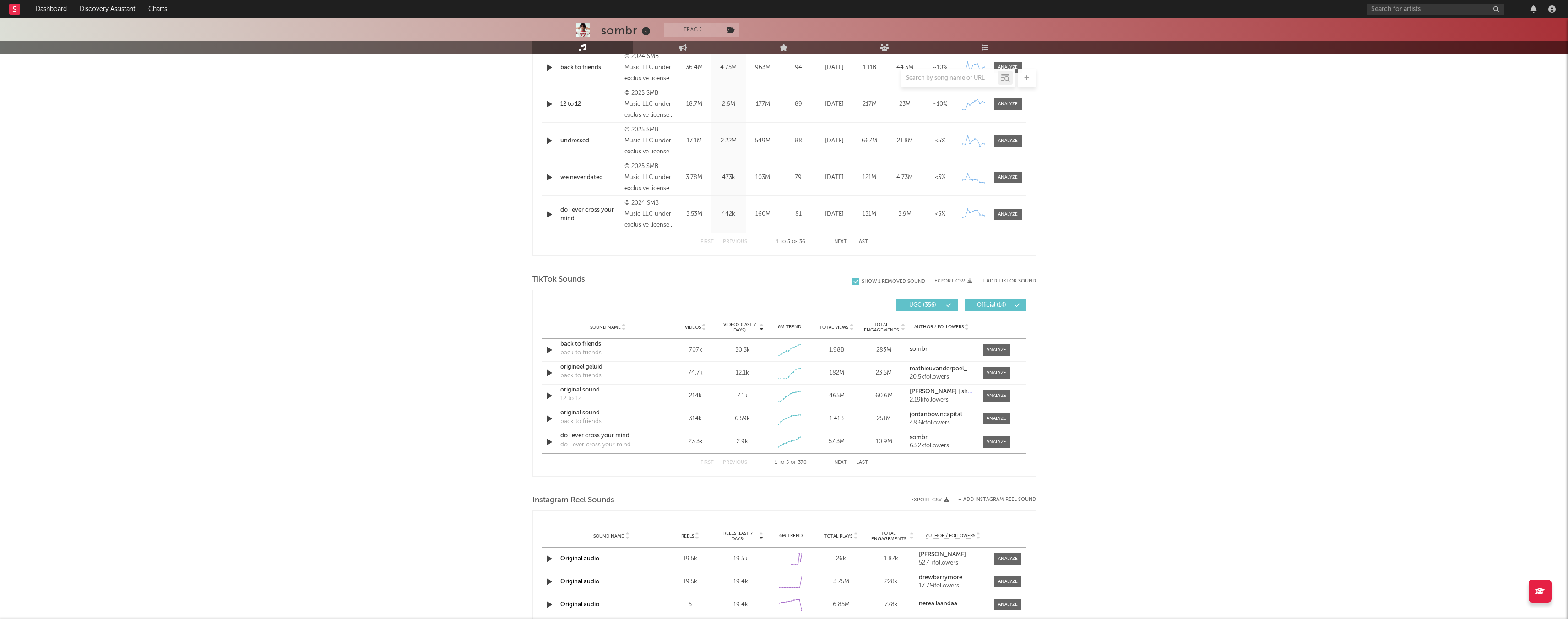
scroll to position [418, 0]
